Goal: Task Accomplishment & Management: Manage account settings

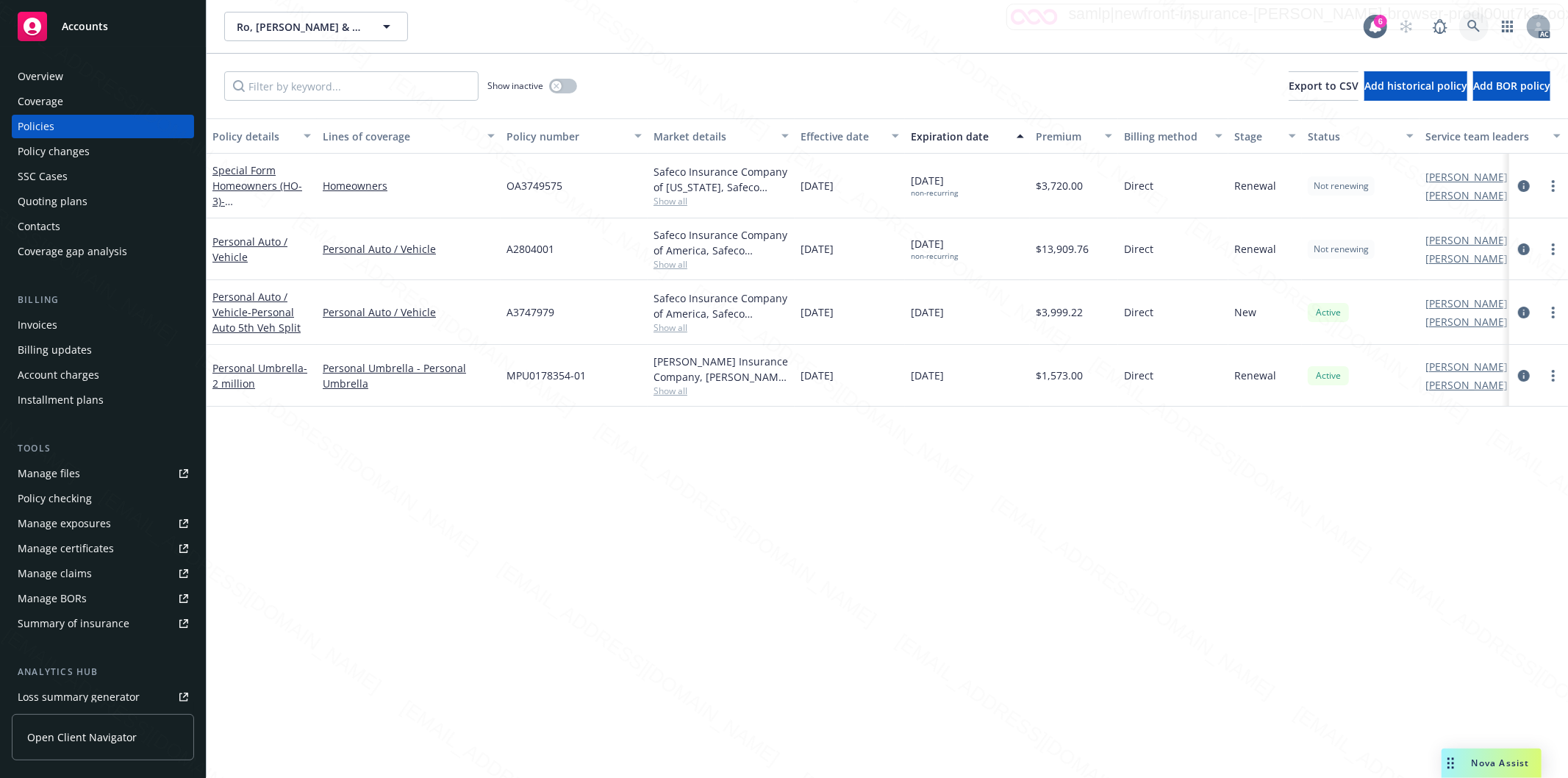
click at [1471, 30] on icon at bounding box center [1474, 26] width 13 height 13
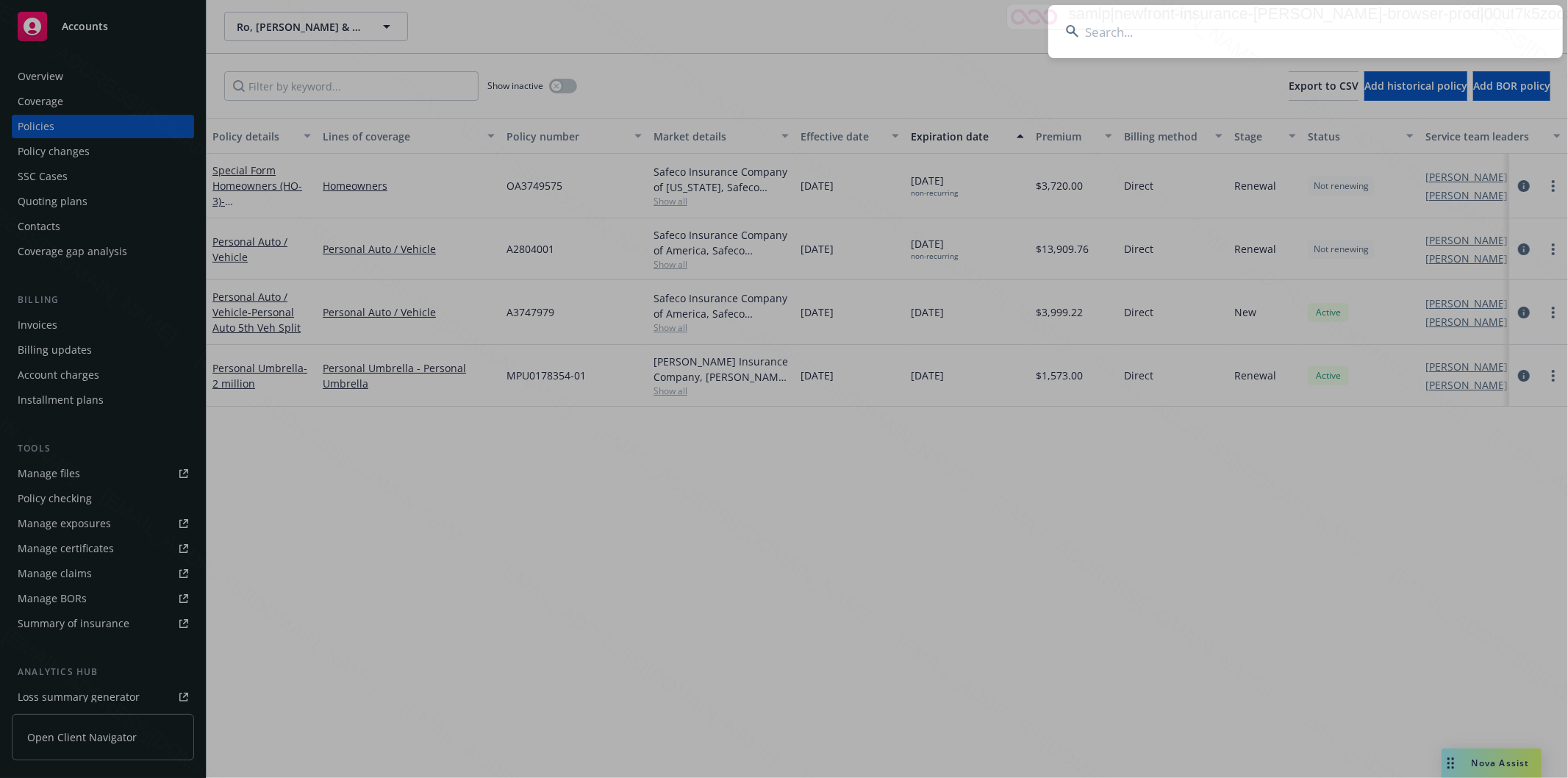
type input "[PERSON_NAME] & [PERSON_NAME]"
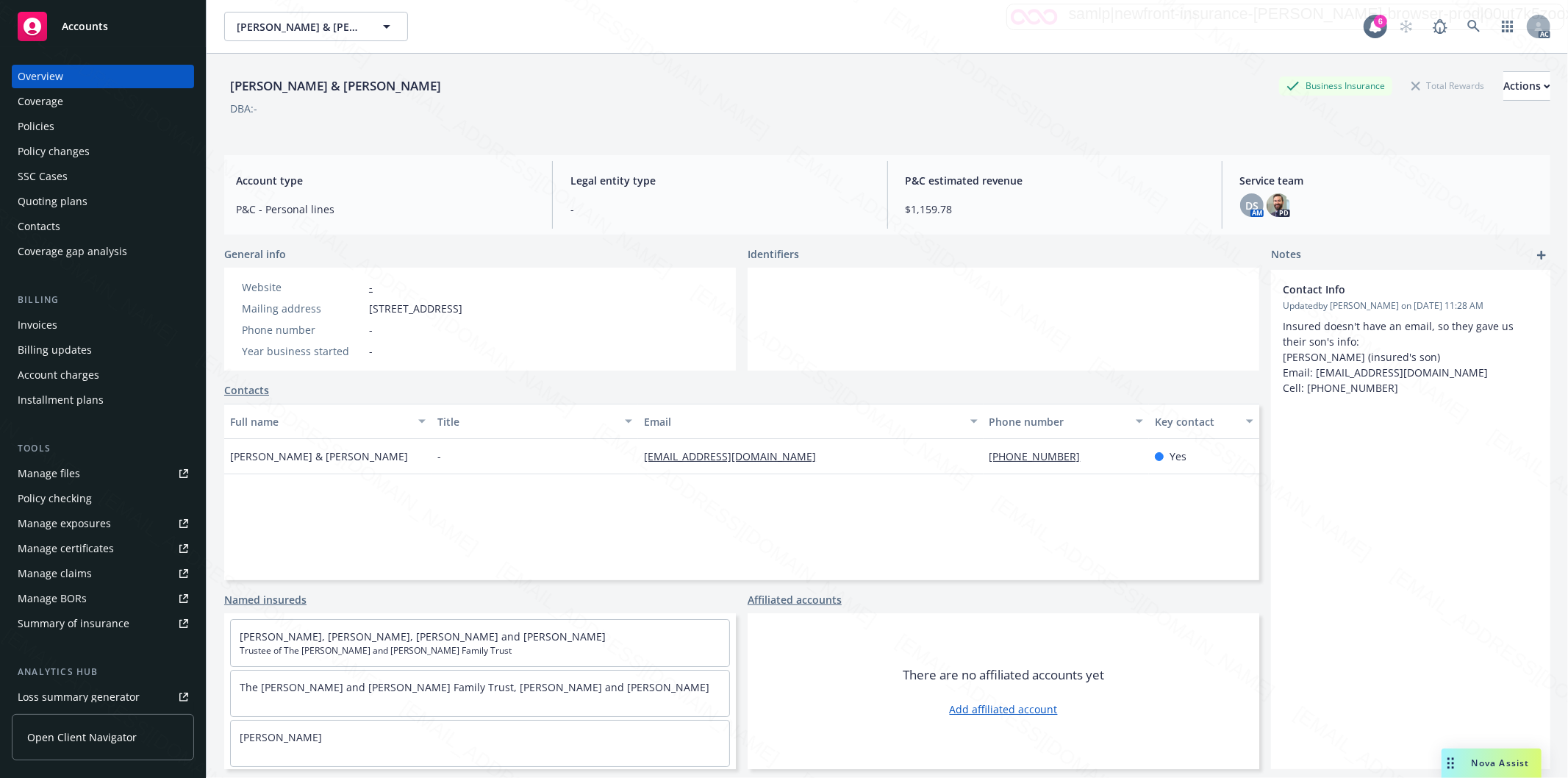
click at [375, 306] on span "[STREET_ADDRESS]" at bounding box center [416, 308] width 94 height 16
drag, startPoint x: 370, startPoint y: 306, endPoint x: 439, endPoint y: 300, distance: 69.3
click at [439, 301] on span "[STREET_ADDRESS]" at bounding box center [416, 308] width 94 height 16
copy span "[STREET_ADDRESS]"
click at [59, 130] on div "Policies" at bounding box center [103, 127] width 171 height 24
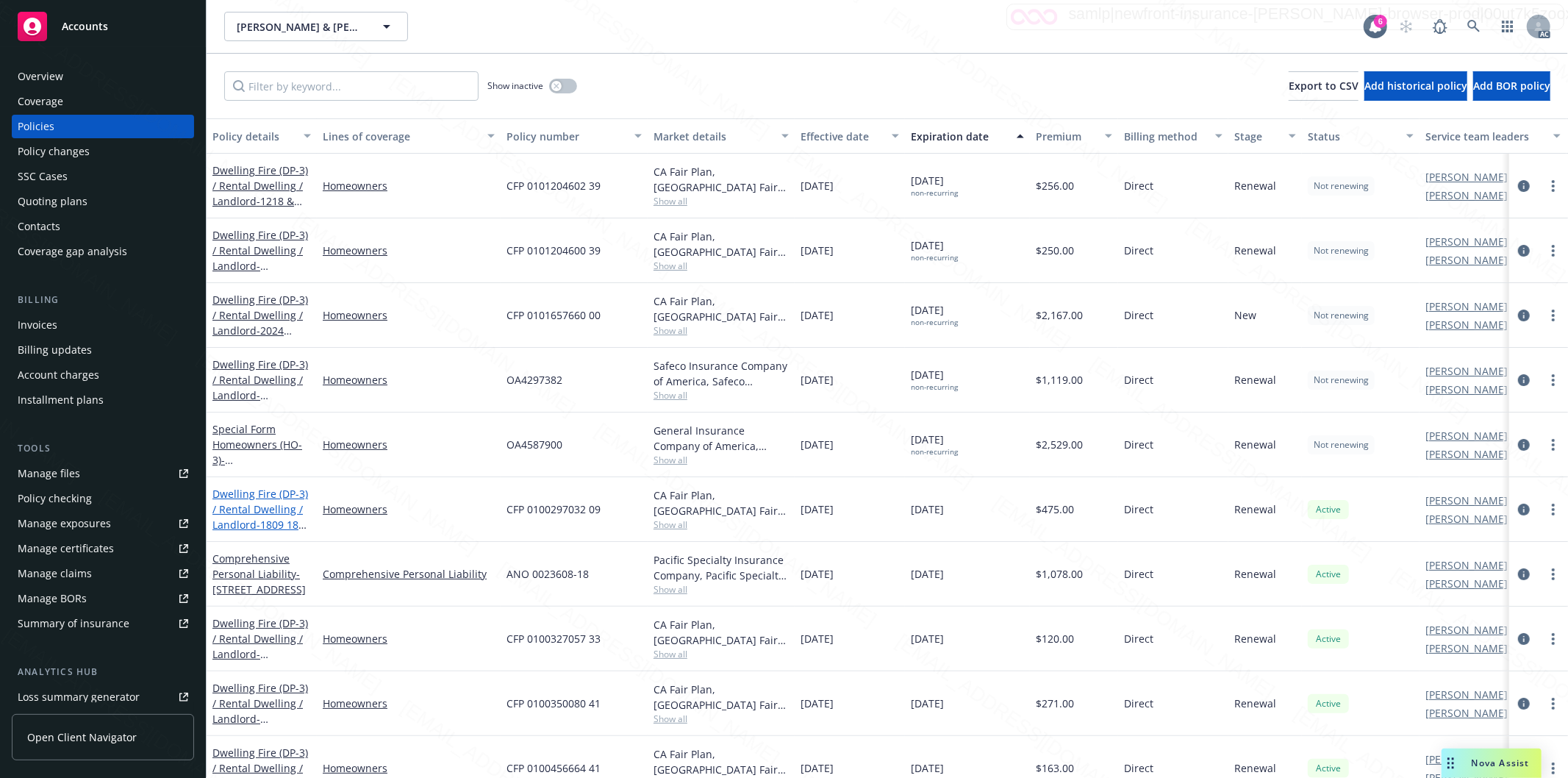
click at [272, 499] on link "Dwelling Fire (DP-3) / Rental Dwelling / Landlord - 1809 1809 [STREET_ADDRESS]" at bounding box center [261, 516] width 98 height 60
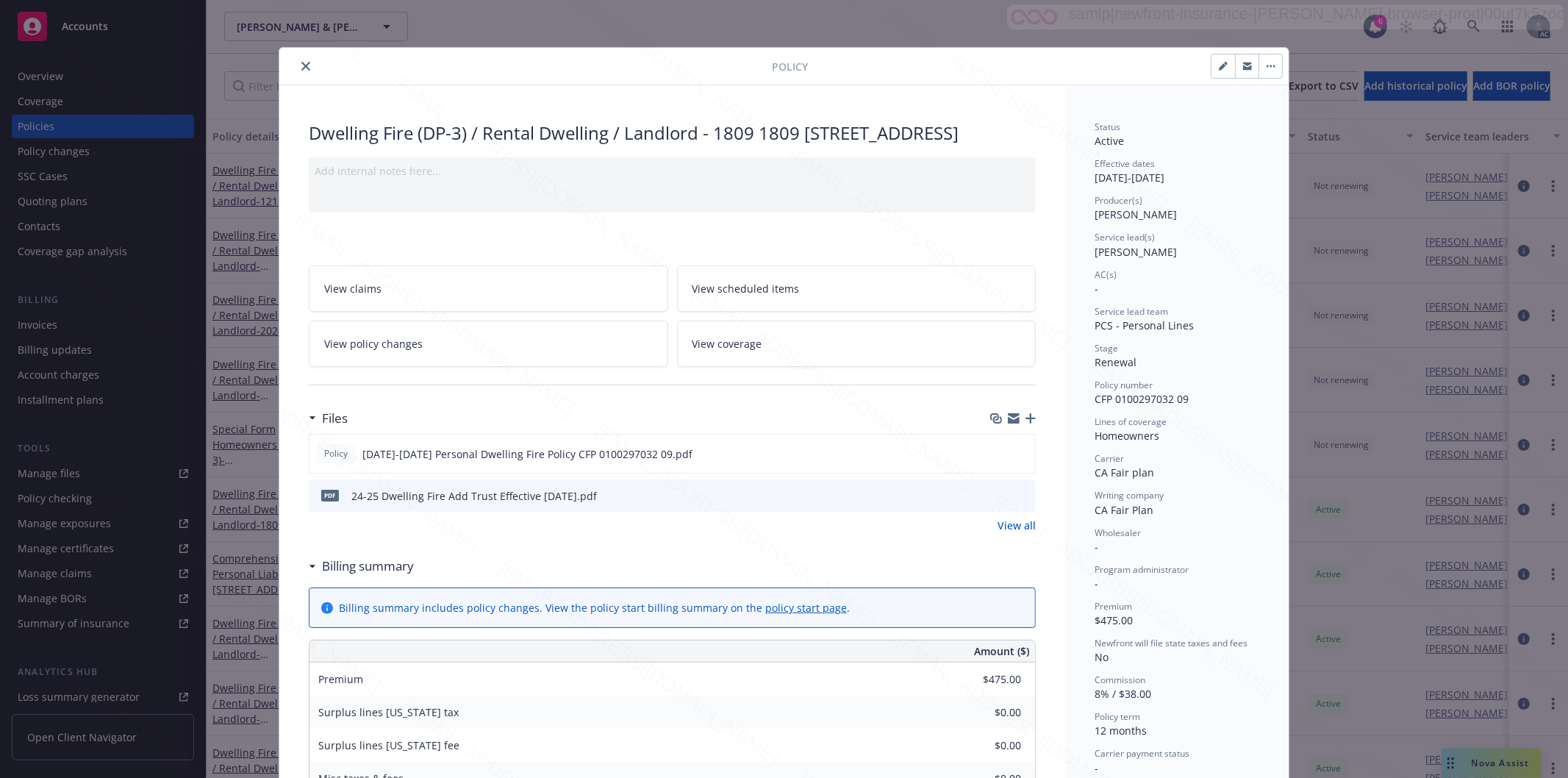
click at [388, 576] on h3 "Billing summary" at bounding box center [368, 565] width 92 height 19
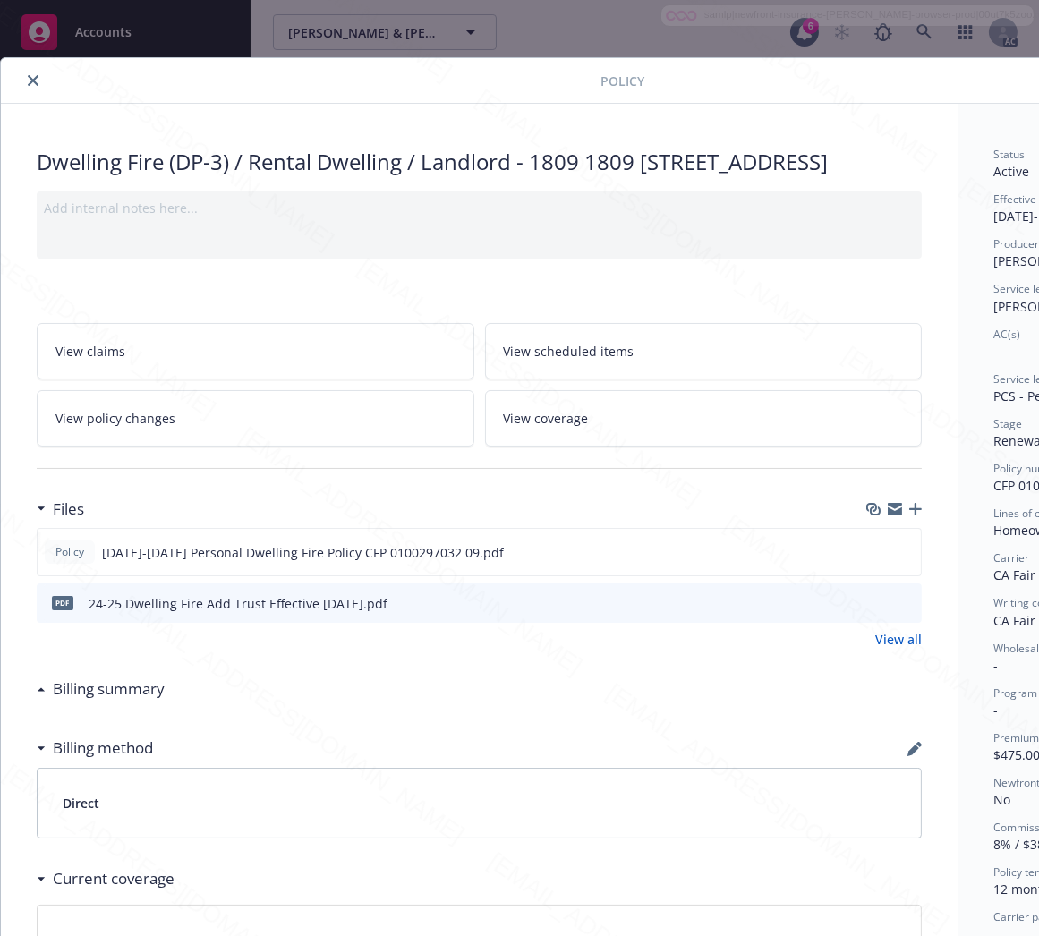
scroll to position [0, 207]
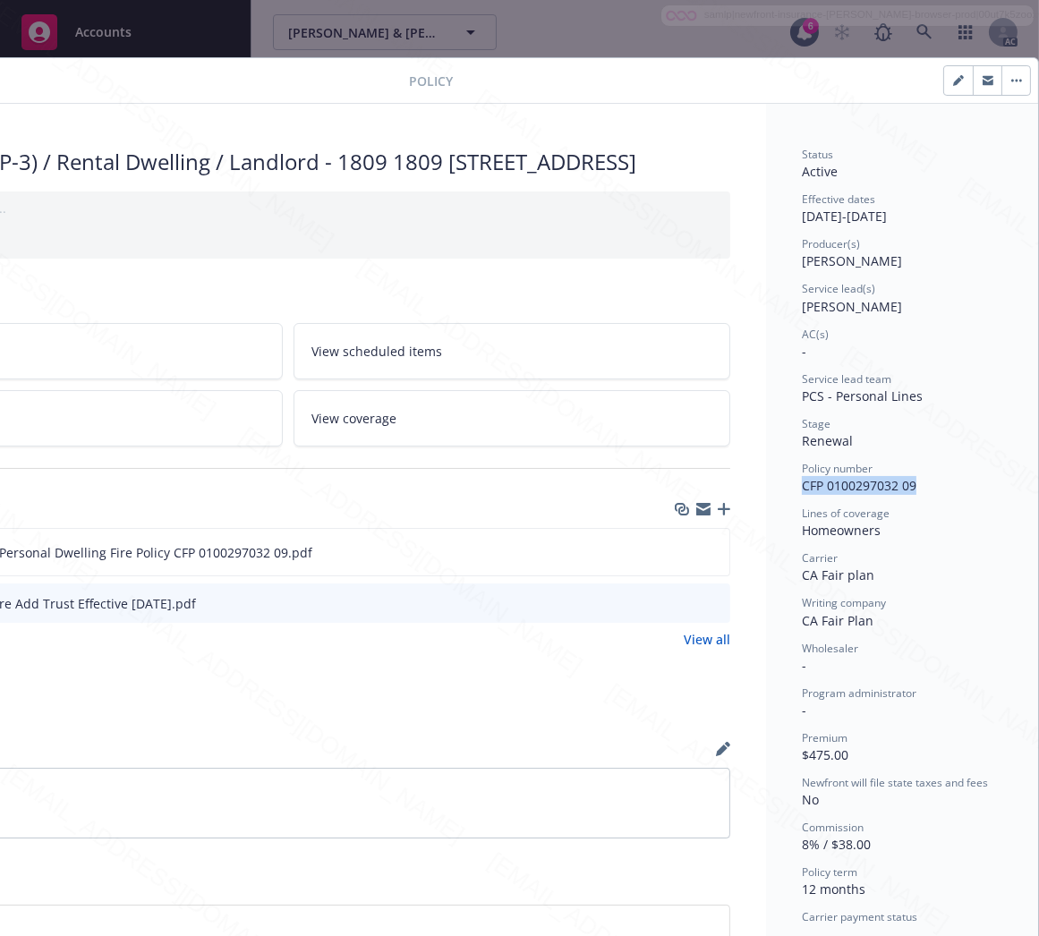
drag, startPoint x: 788, startPoint y: 487, endPoint x: 902, endPoint y: 479, distance: 114.8
click at [902, 479] on div "Policy number CFP 0100297032 09" at bounding box center [902, 478] width 200 height 34
copy span "CFP 0100297032 09"
click at [677, 555] on icon "download file" at bounding box center [683, 549] width 12 height 11
click at [1001, 76] on button "button" at bounding box center [1015, 80] width 29 height 29
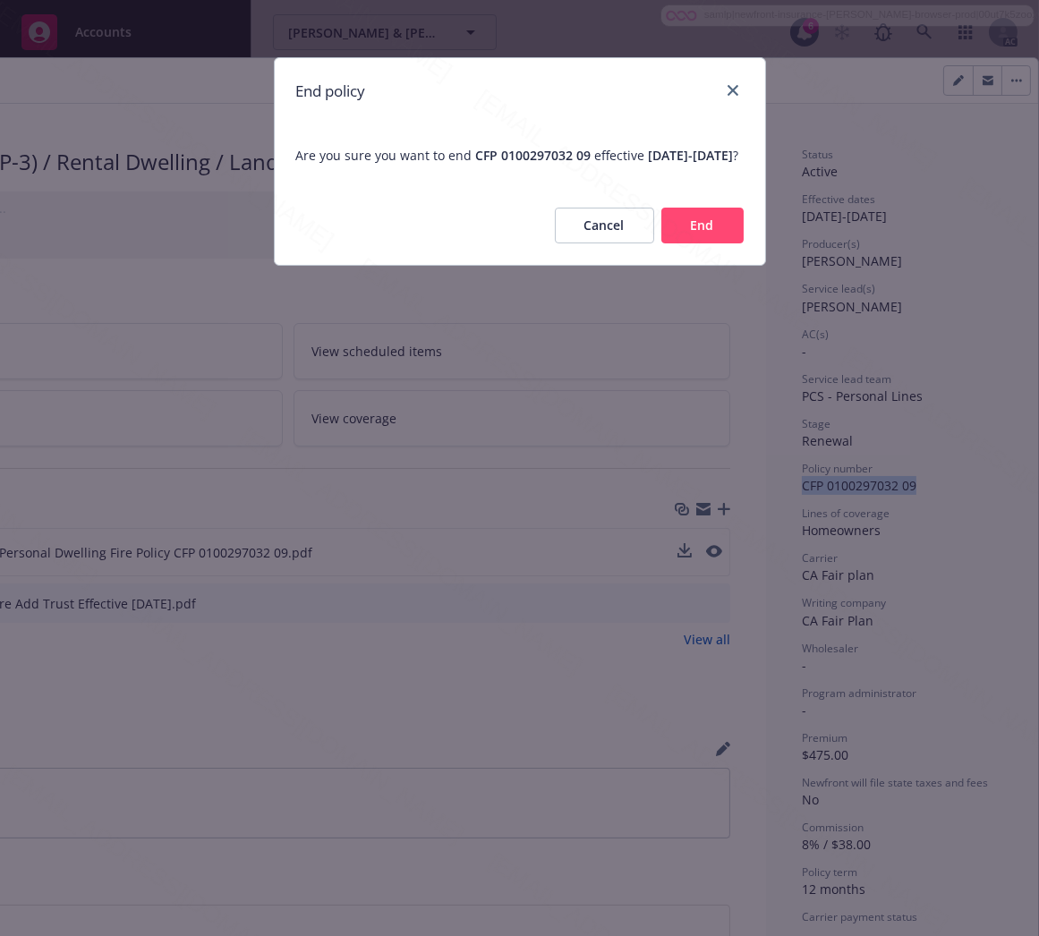
click at [727, 238] on button "End" at bounding box center [702, 226] width 82 height 36
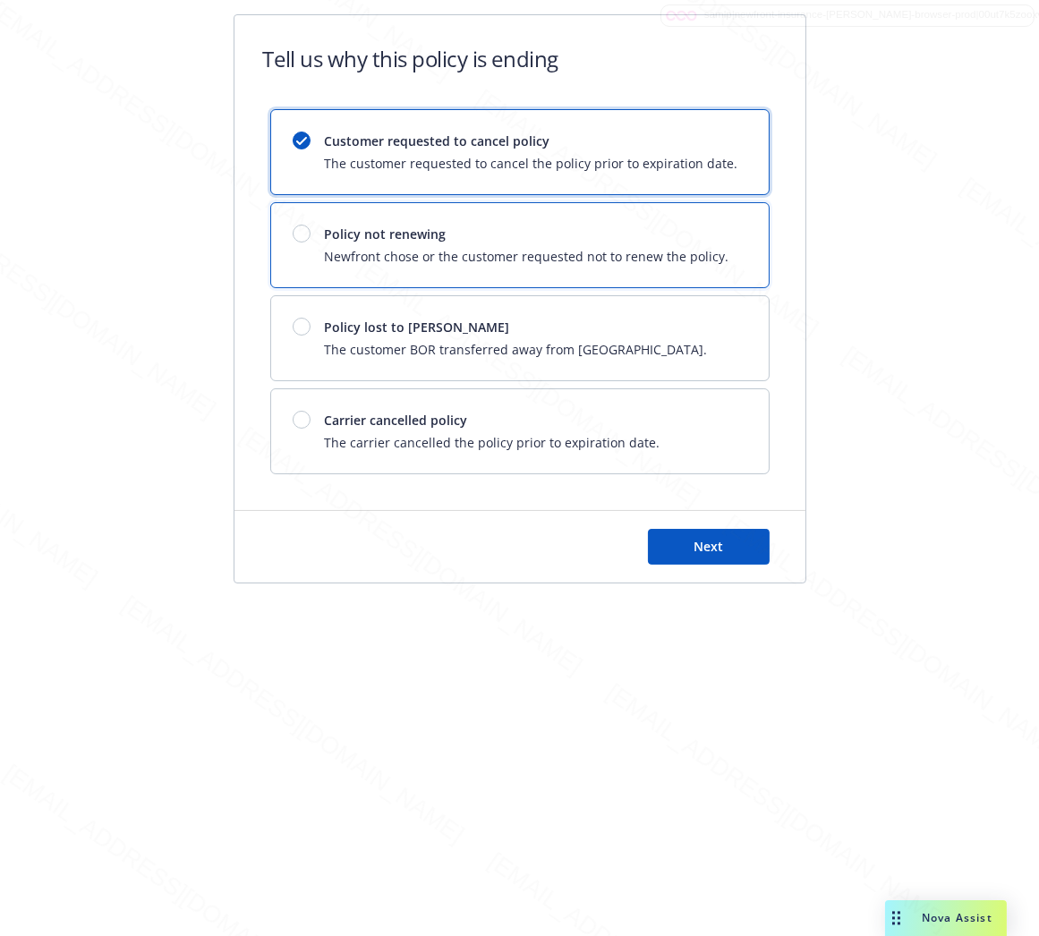
click at [726, 217] on div "Policy not renewing Newfront chose or the customer requested not to renew the p…" at bounding box center [520, 245] width 498 height 84
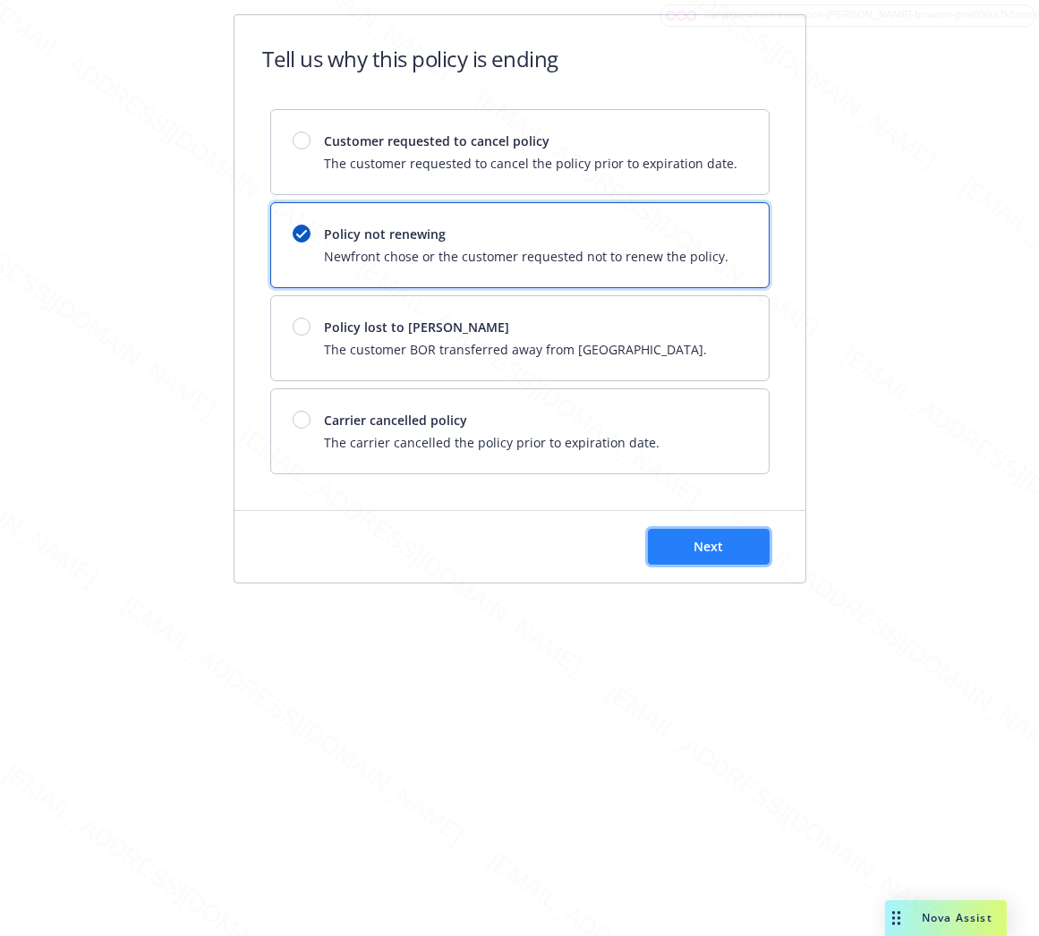
click at [696, 558] on button "Next" at bounding box center [709, 547] width 122 height 36
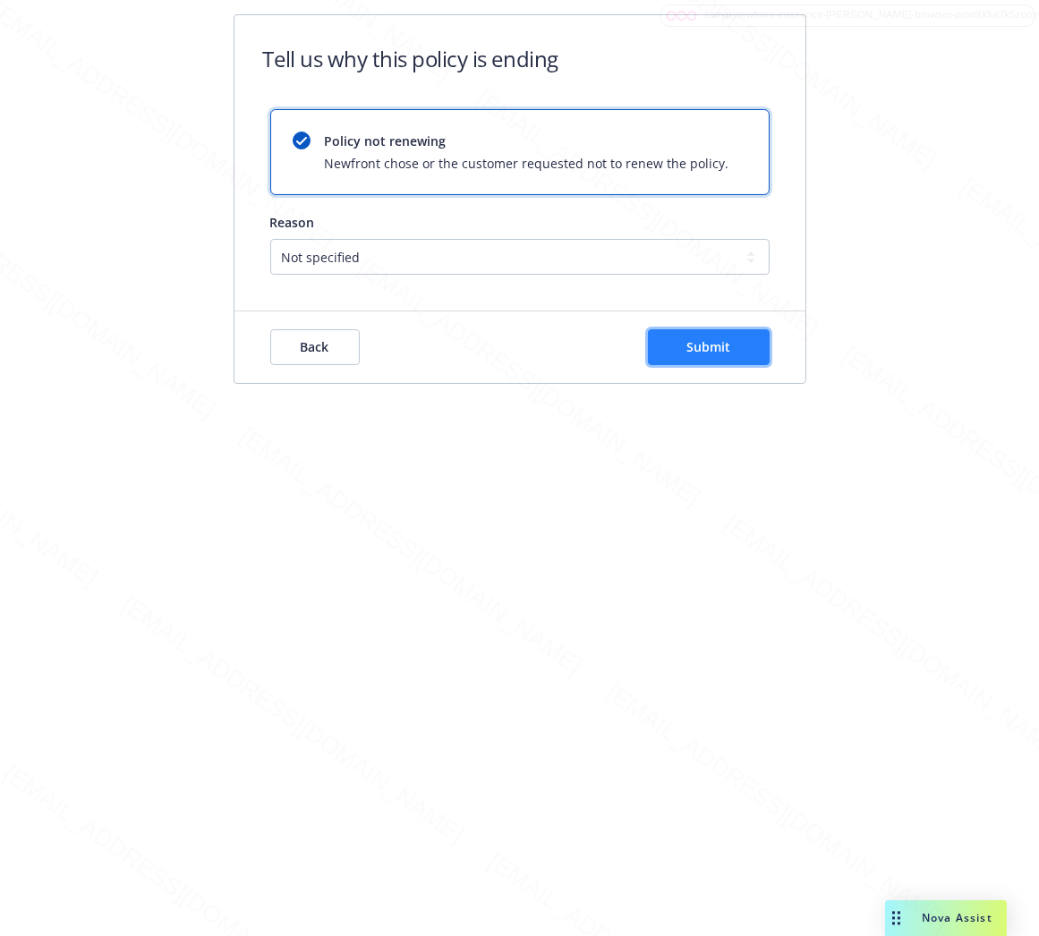
click at [743, 344] on button "Submit" at bounding box center [709, 347] width 122 height 36
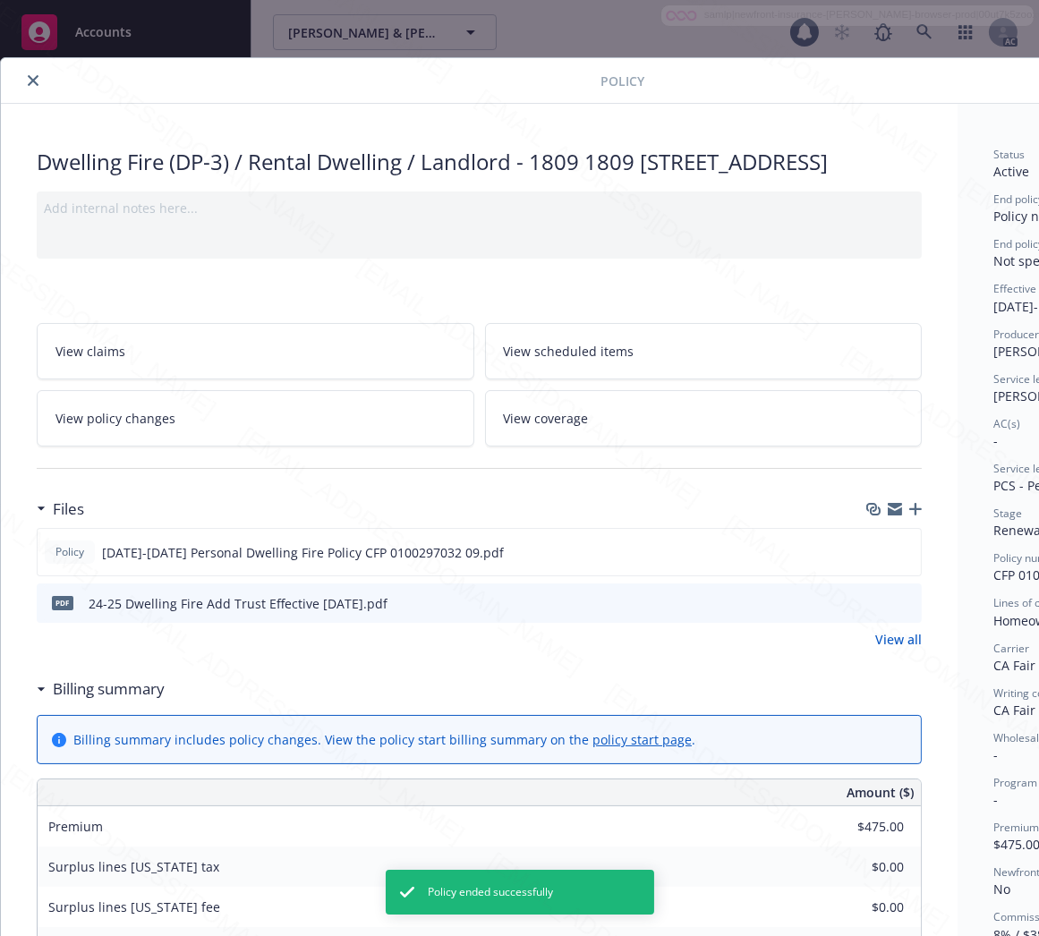
scroll to position [54, 0]
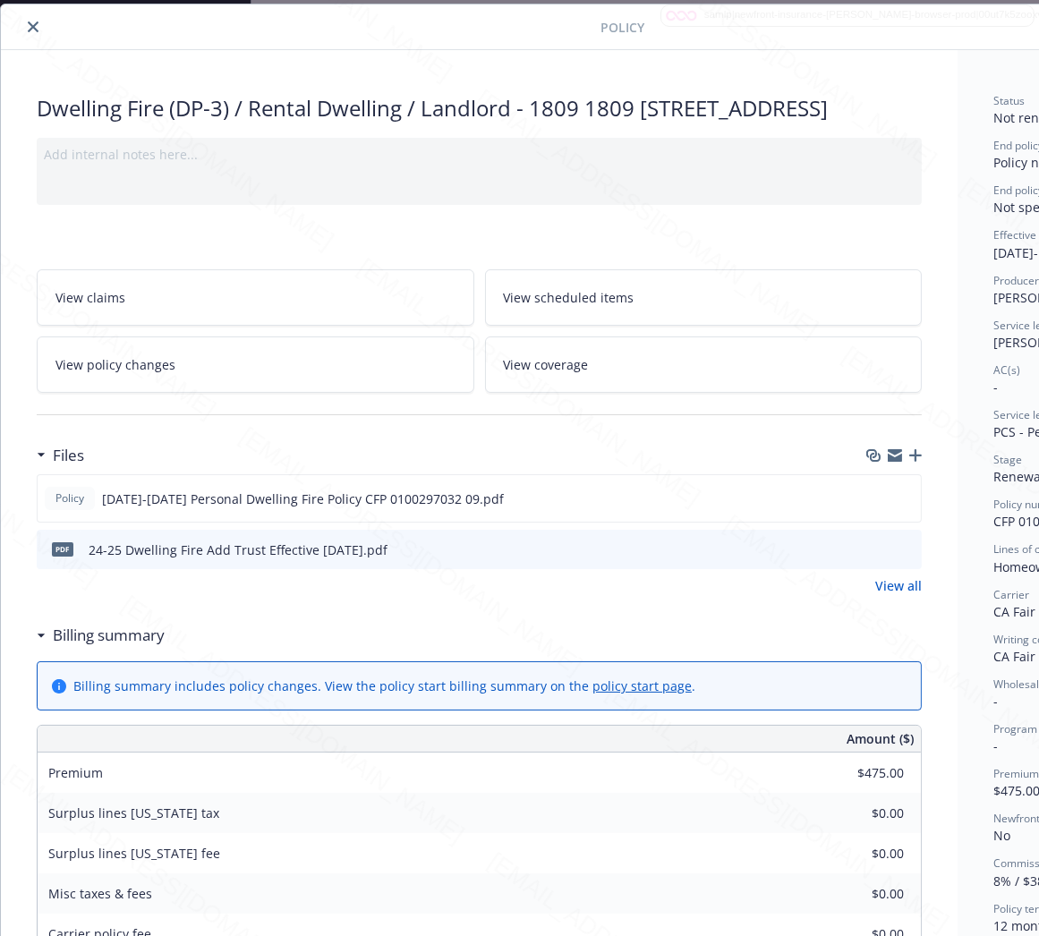
click at [33, 22] on icon "close" at bounding box center [33, 26] width 11 height 11
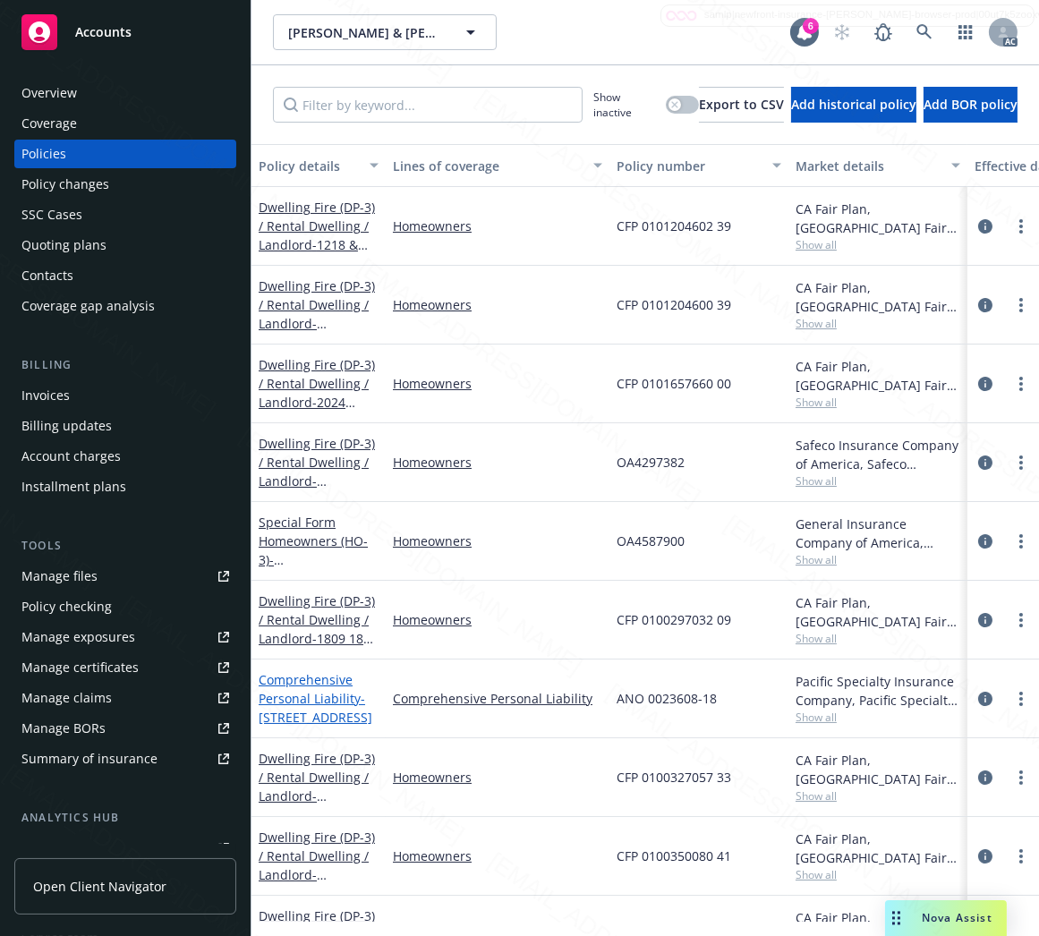
click at [292, 696] on link "Comprehensive Personal Liability - [STREET_ADDRESS]" at bounding box center [316, 698] width 114 height 55
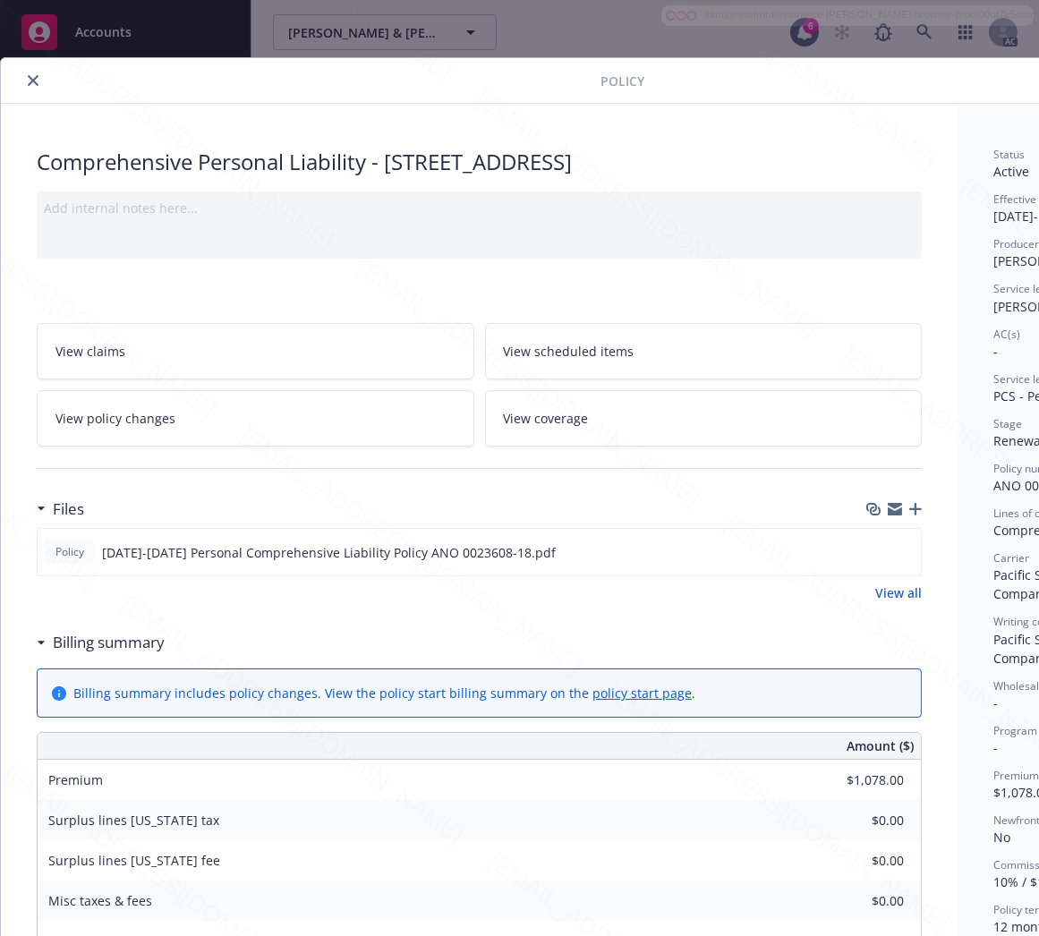
click at [64, 647] on h3 "Billing summary" at bounding box center [109, 642] width 112 height 23
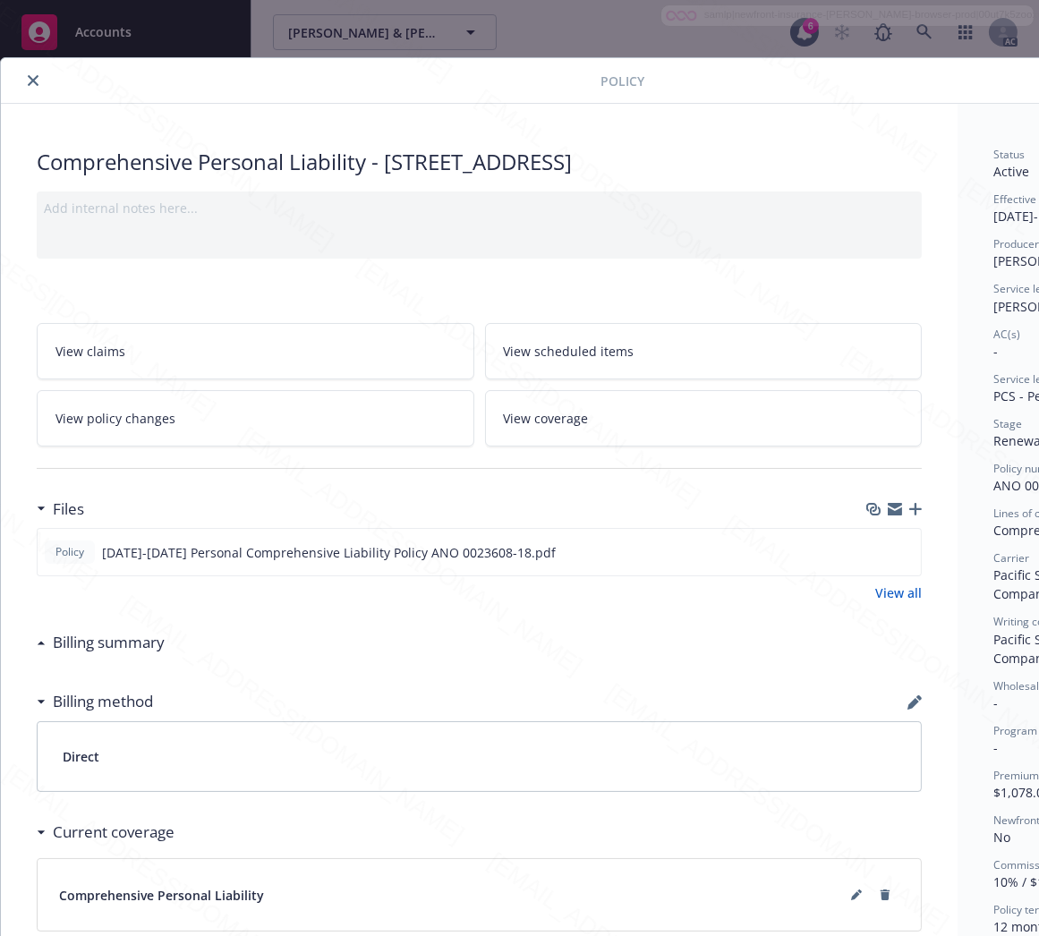
scroll to position [0, 207]
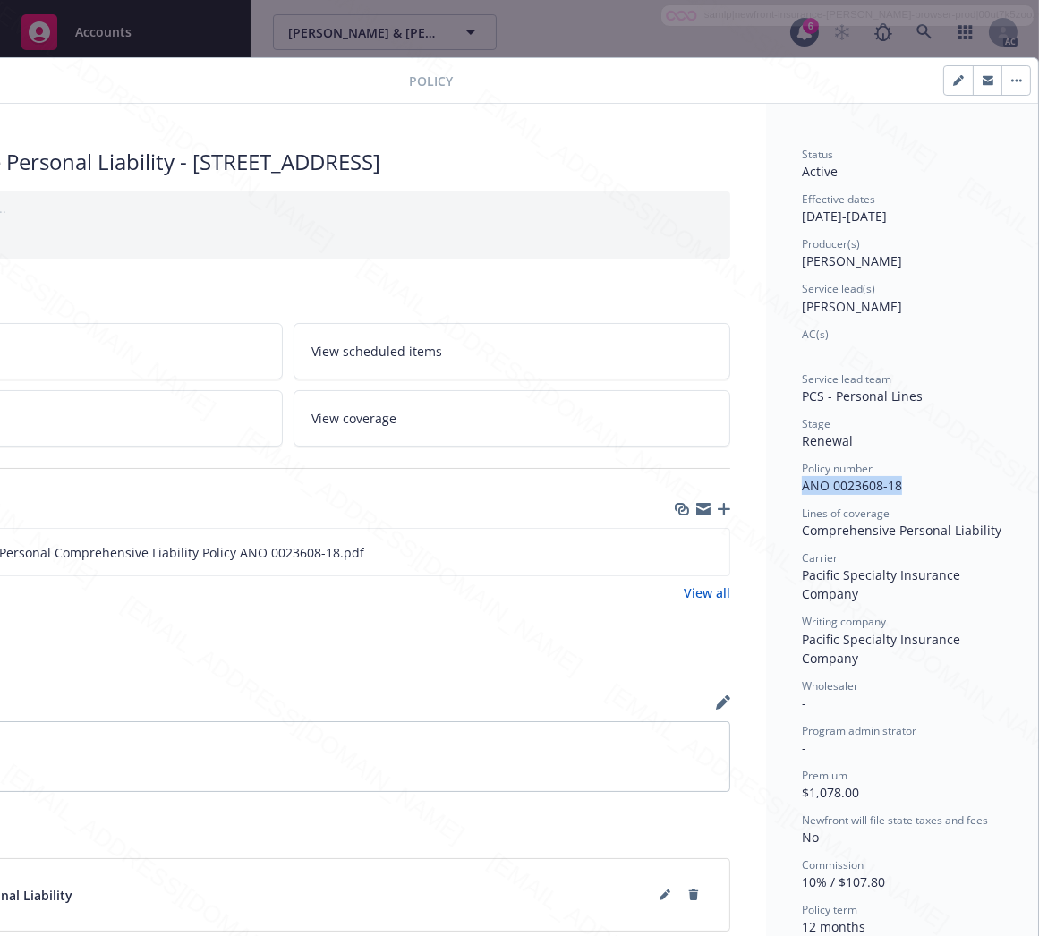
drag, startPoint x: 784, startPoint y: 484, endPoint x: 884, endPoint y: 494, distance: 100.7
click at [884, 494] on div "Status Active Effective dates [DATE] - [DATE] Producer(s) [PERSON_NAME] Service…" at bounding box center [902, 646] width 272 height 1084
copy span "ANO 0023608-18"
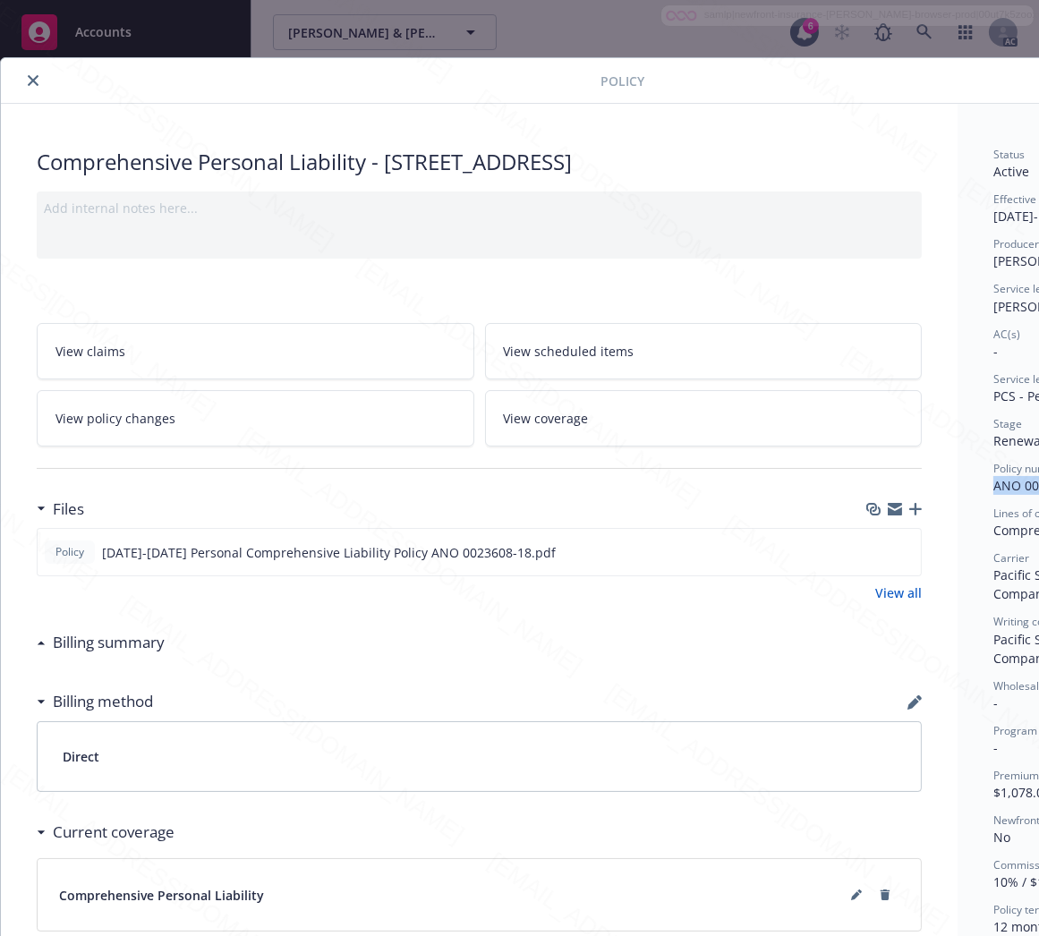
click at [33, 84] on icon "close" at bounding box center [33, 80] width 11 height 11
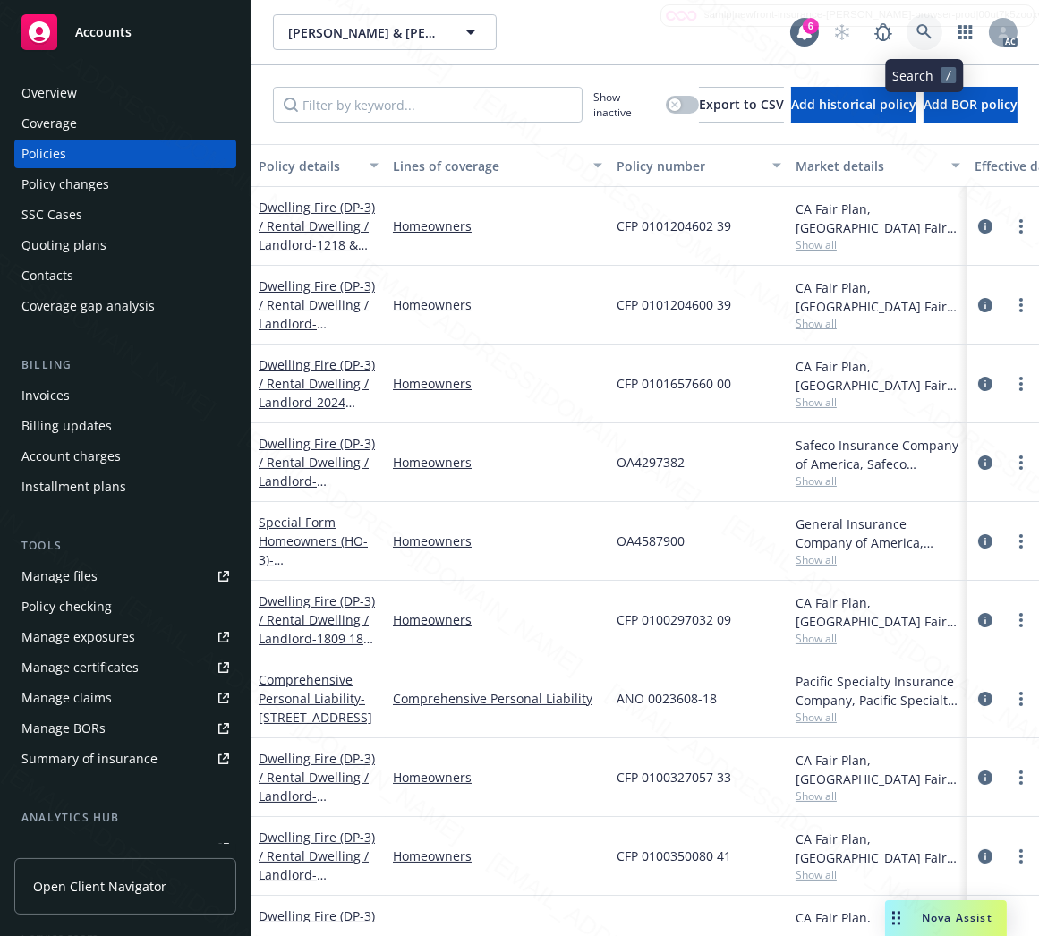
click at [919, 31] on icon at bounding box center [924, 32] width 16 height 16
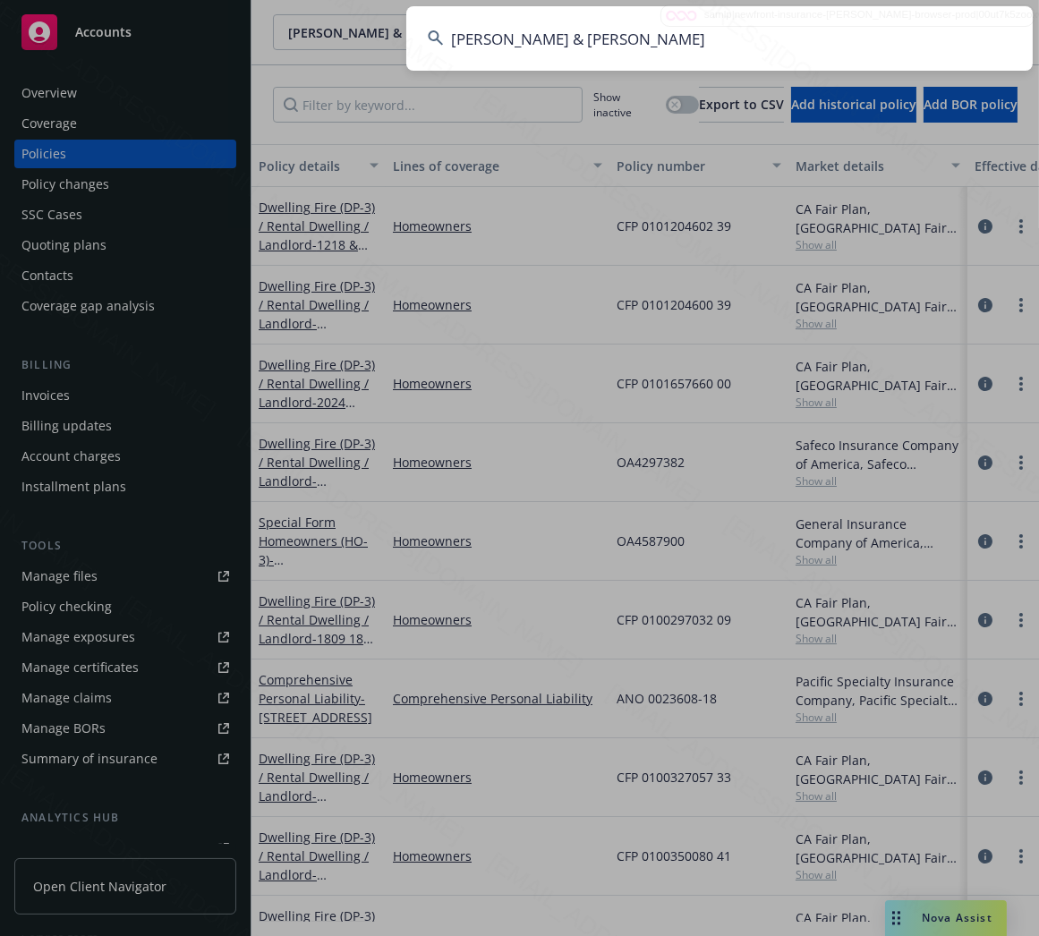
type input "[PERSON_NAME] & [PERSON_NAME]"
